Goal: Check status: Check status

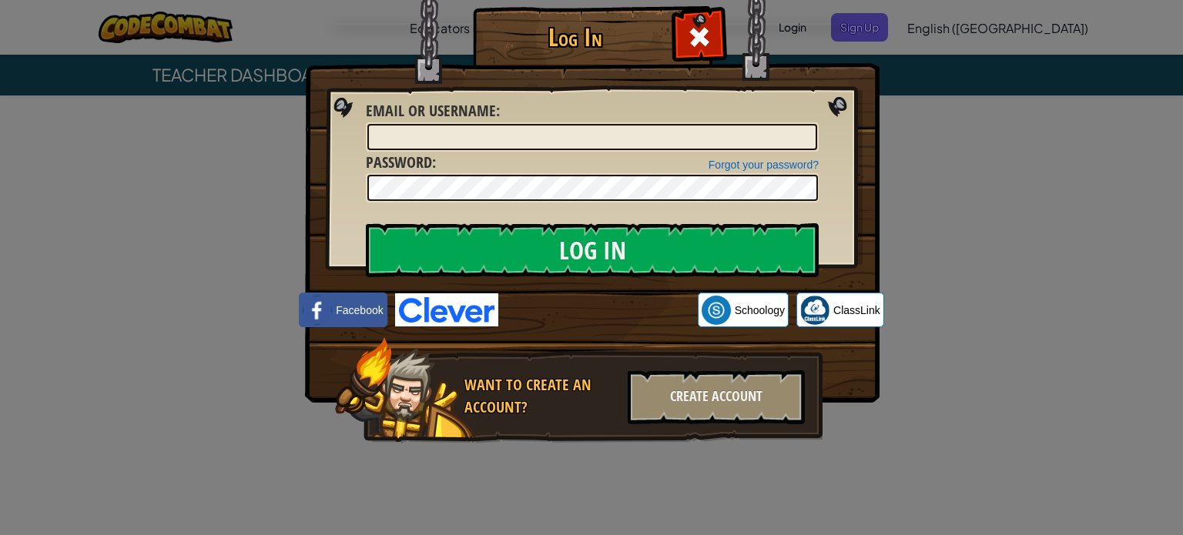
click at [456, 313] on img at bounding box center [446, 309] width 103 height 33
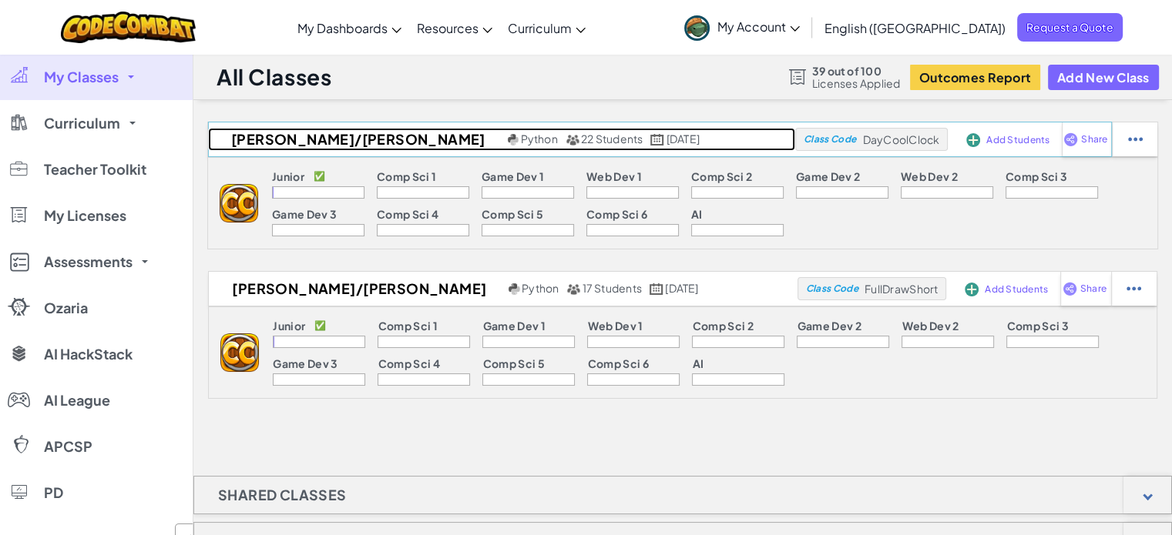
click at [666, 139] on span "[DATE]" at bounding box center [682, 139] width 33 height 14
